Goal: Task Accomplishment & Management: Manage account settings

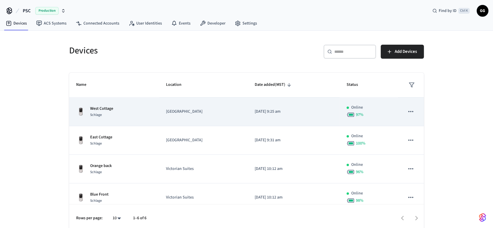
click at [226, 114] on p "[GEOGRAPHIC_DATA]" at bounding box center [203, 111] width 75 height 6
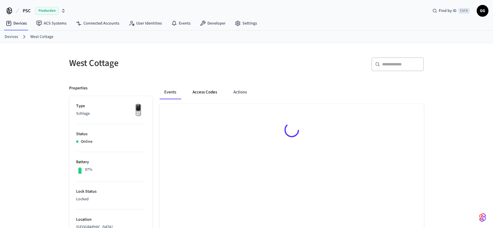
click at [210, 92] on button "Access Codes" at bounding box center [205, 92] width 34 height 14
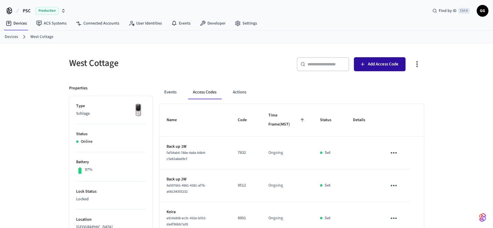
click at [372, 62] on span "Add Access Code" at bounding box center [383, 64] width 31 height 8
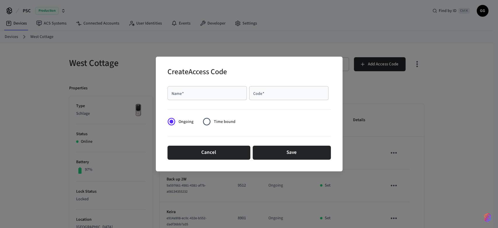
click at [217, 97] on div "Name   *" at bounding box center [206, 93] width 79 height 14
type input "**********"
click at [293, 95] on input "Code   *" at bounding box center [289, 93] width 72 height 6
type input "****"
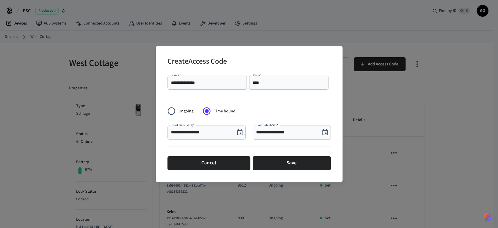
click at [325, 132] on icon "Choose date, selected date is Sep 24, 2025" at bounding box center [324, 132] width 7 height 7
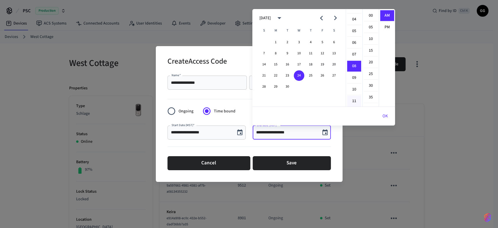
scroll to position [28, 0]
click at [353, 43] on li "05" at bounding box center [354, 46] width 14 height 11
click at [367, 16] on li "00" at bounding box center [371, 15] width 14 height 11
click at [385, 25] on li "PM" at bounding box center [387, 27] width 14 height 11
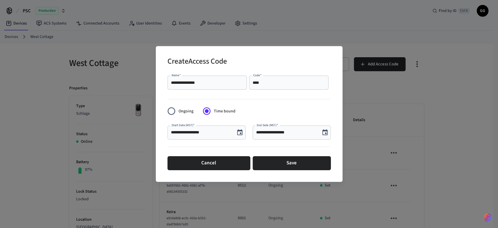
type input "**********"
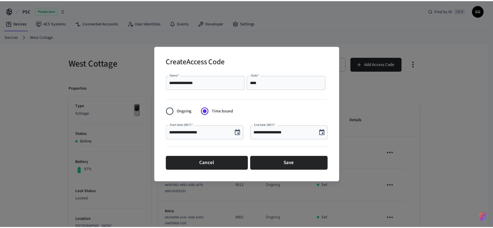
scroll to position [10, 0]
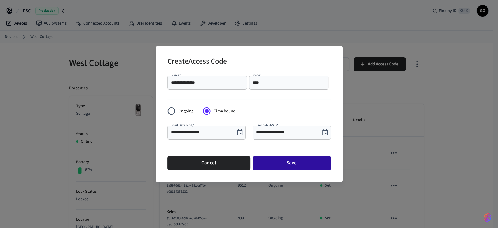
click at [278, 160] on button "Save" at bounding box center [292, 163] width 78 height 14
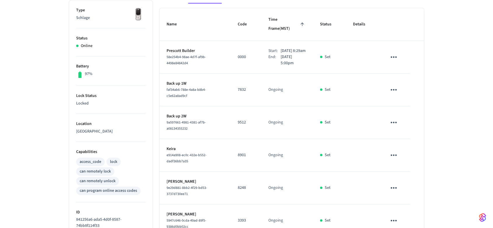
scroll to position [97, 0]
